Goal: Information Seeking & Learning: Compare options

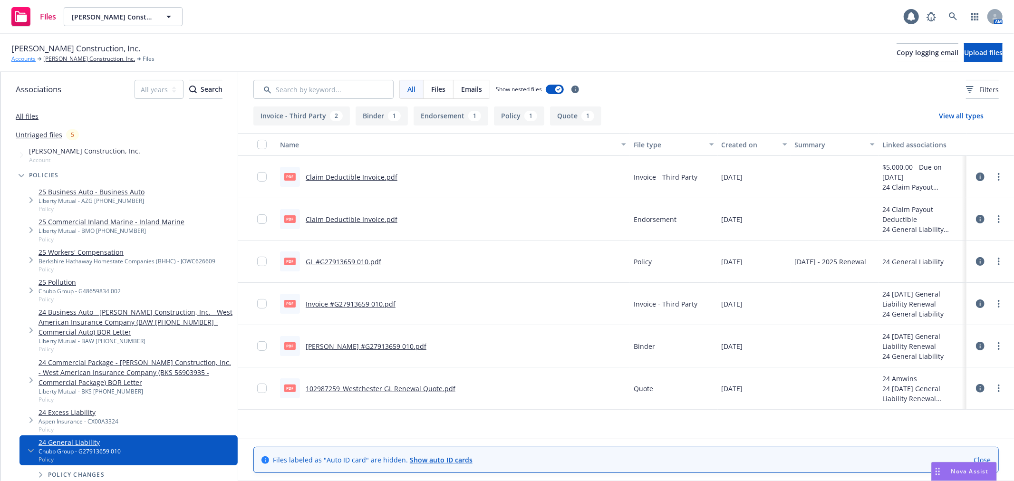
click at [25, 59] on link "Accounts" at bounding box center [23, 59] width 24 height 9
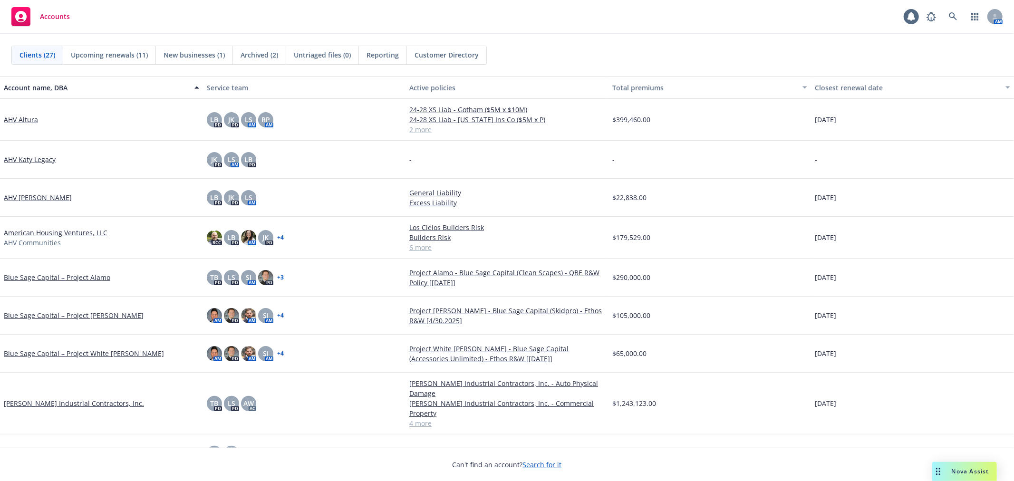
click at [115, 55] on span "Upcoming renewals (11)" at bounding box center [109, 55] width 77 height 10
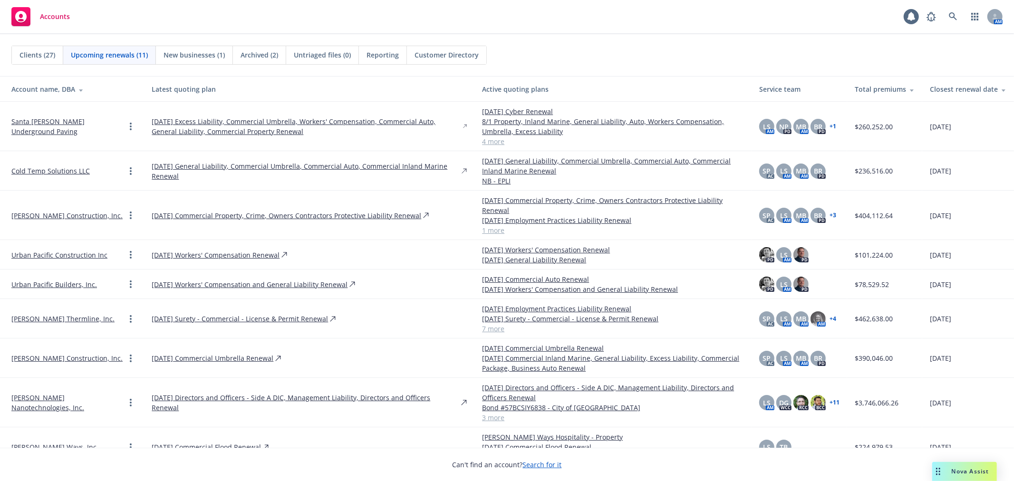
click at [482, 143] on link "4 more" at bounding box center [613, 141] width 262 height 10
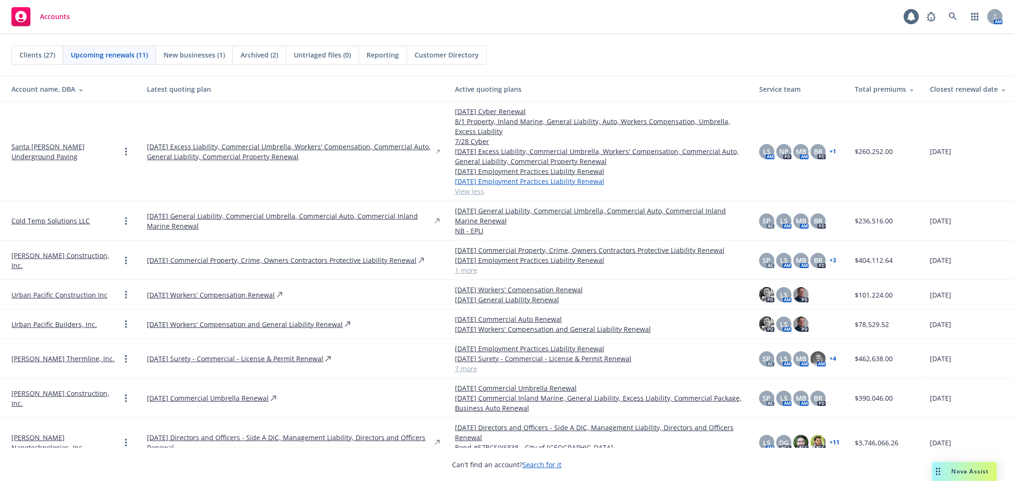
click at [554, 179] on link "[DATE] Employment Practices Liability Renewal" at bounding box center [599, 181] width 289 height 10
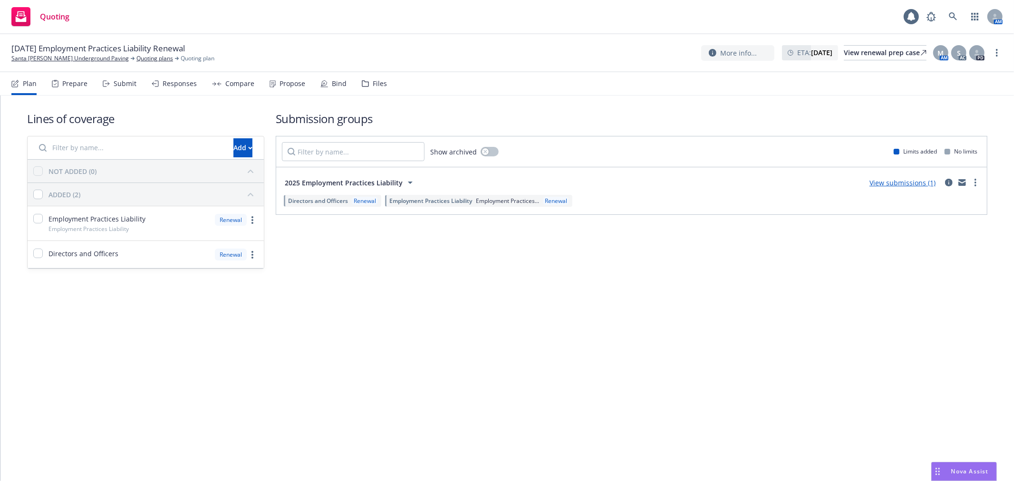
click at [237, 89] on div "Compare" at bounding box center [233, 83] width 42 height 23
